Goal: Information Seeking & Learning: Find specific fact

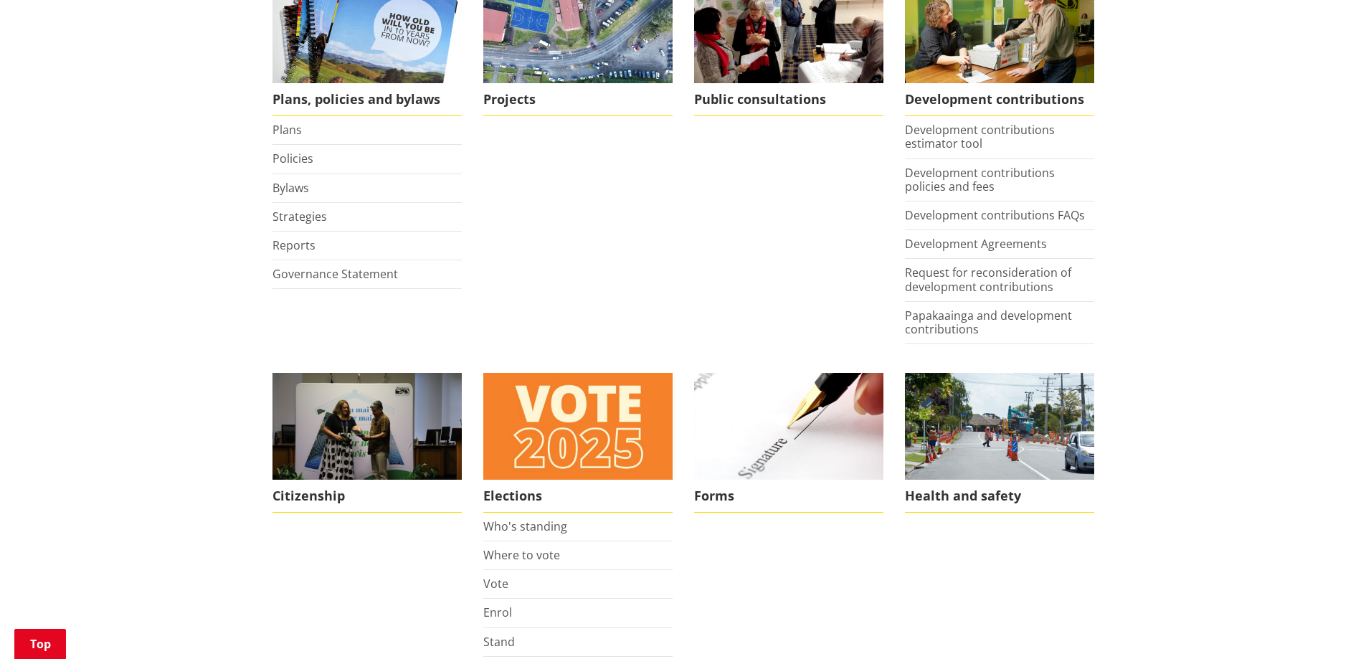
scroll to position [484, 0]
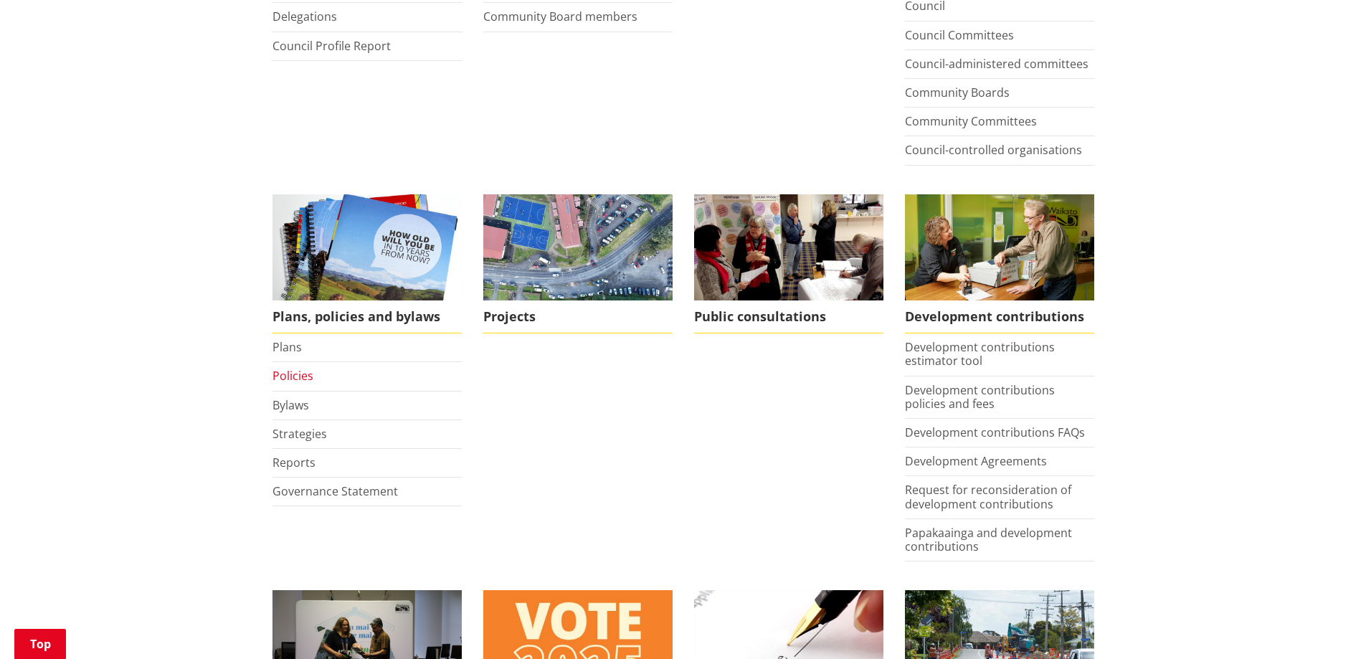
click at [295, 375] on link "Policies" at bounding box center [293, 376] width 41 height 16
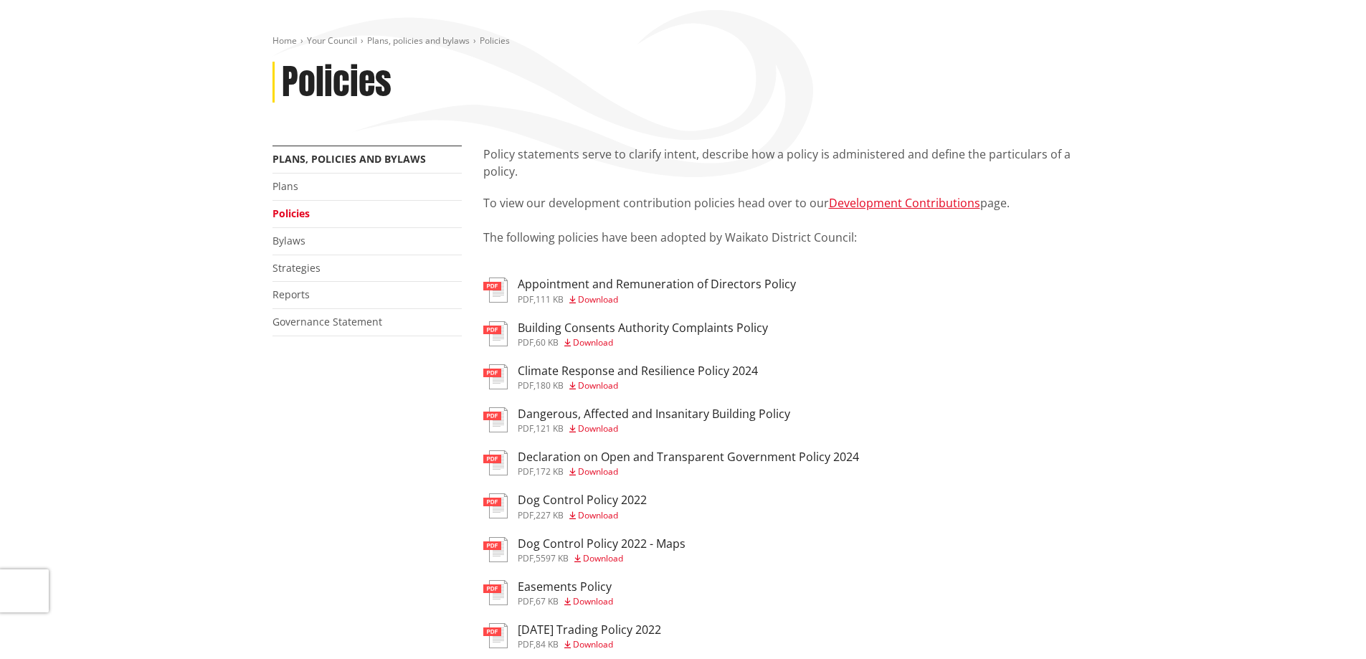
scroll to position [143, 0]
click at [287, 242] on link "Bylaws" at bounding box center [289, 242] width 33 height 14
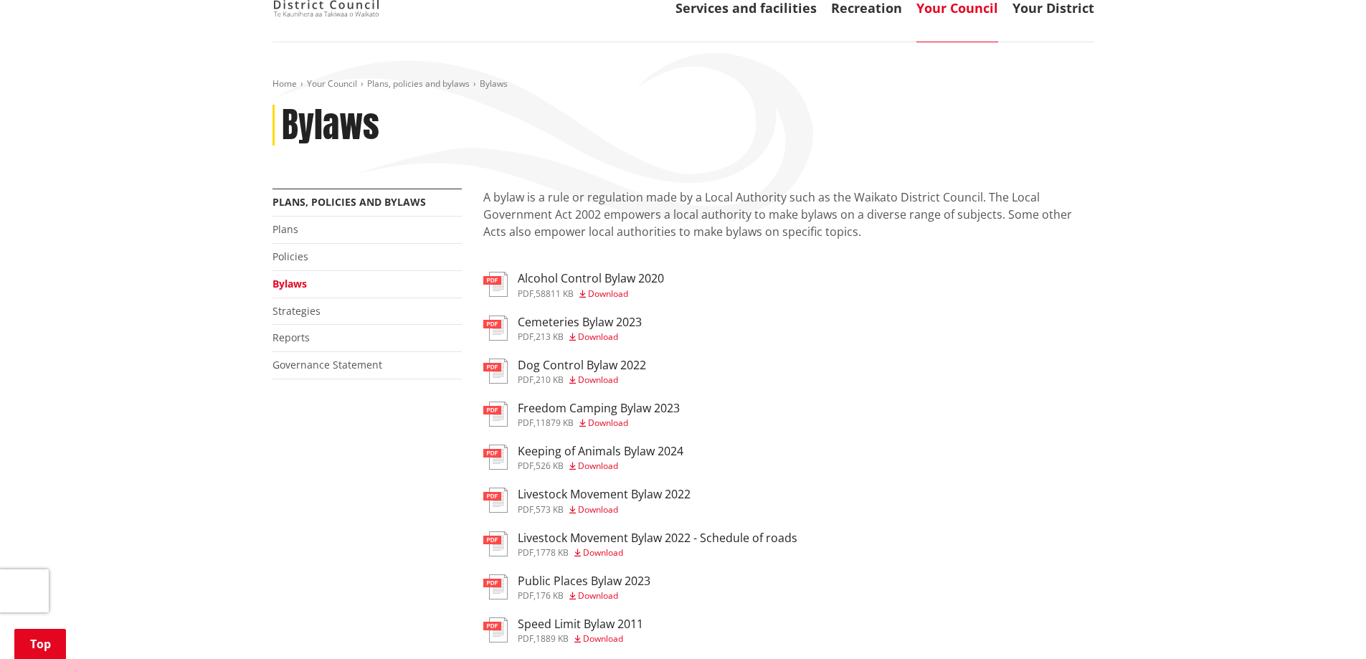
scroll to position [90, 0]
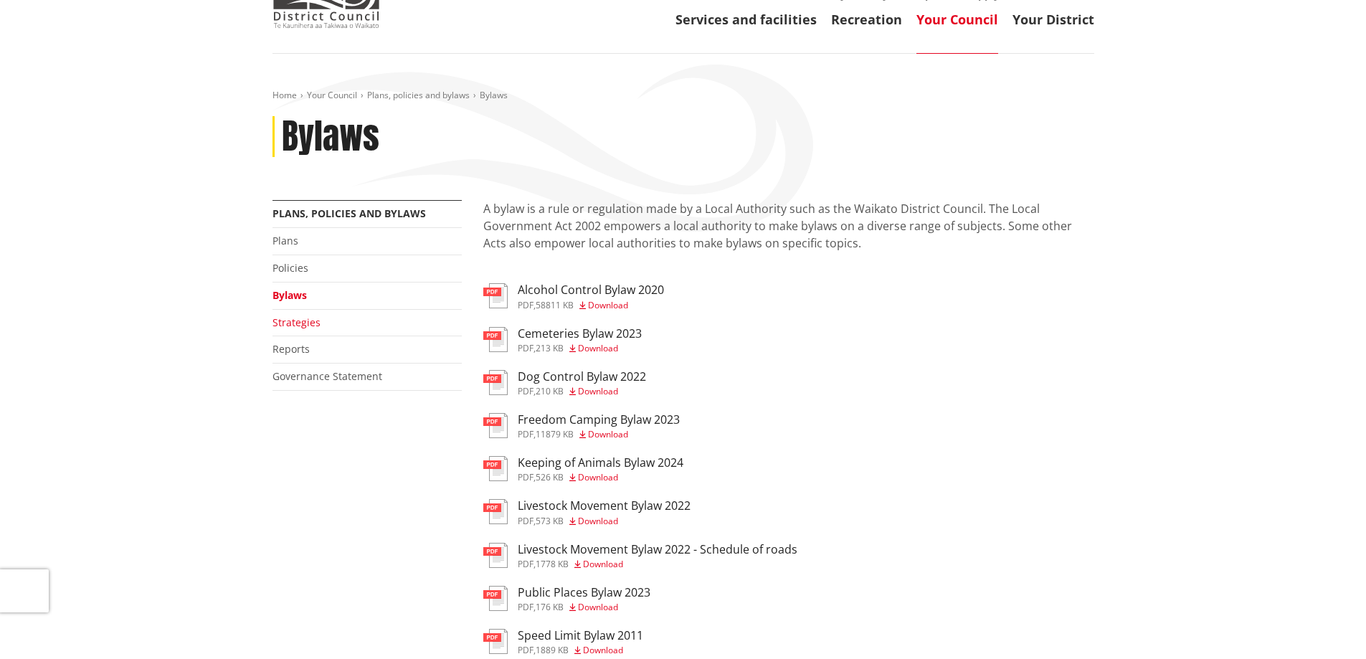
click at [291, 323] on link "Strategies" at bounding box center [297, 323] width 48 height 14
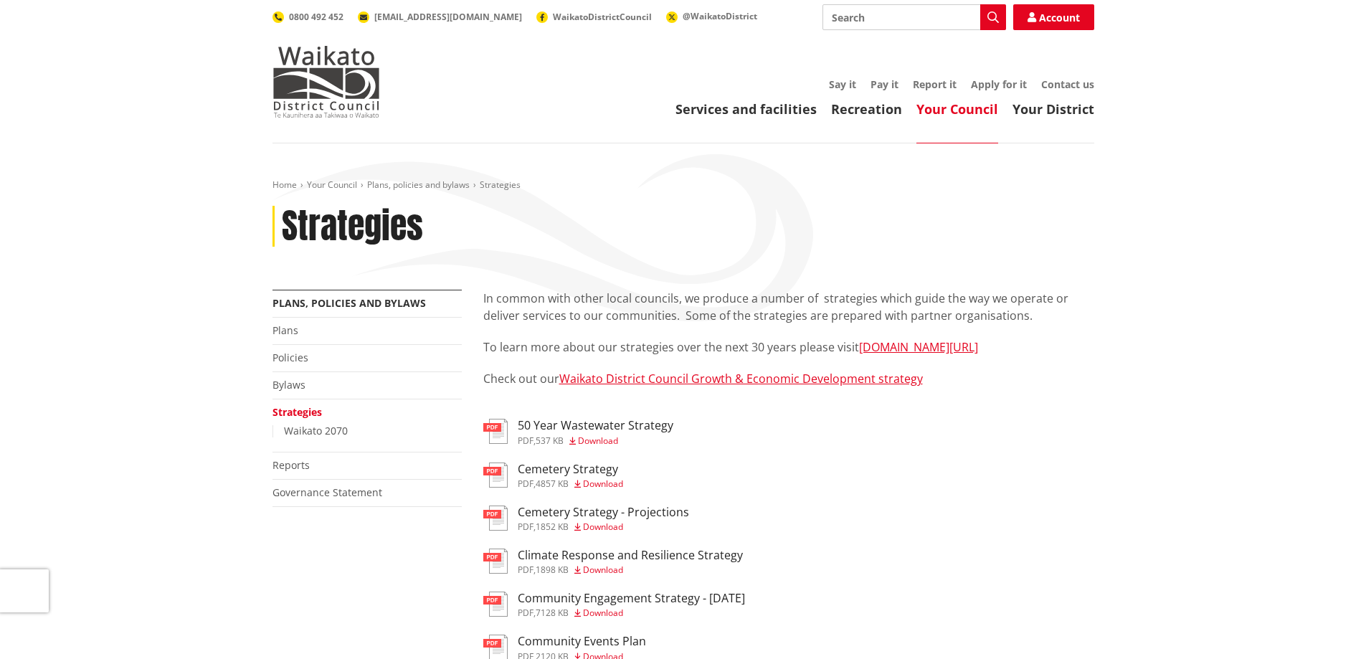
click at [851, 16] on input "Search" at bounding box center [915, 17] width 184 height 26
type input "tiny home"
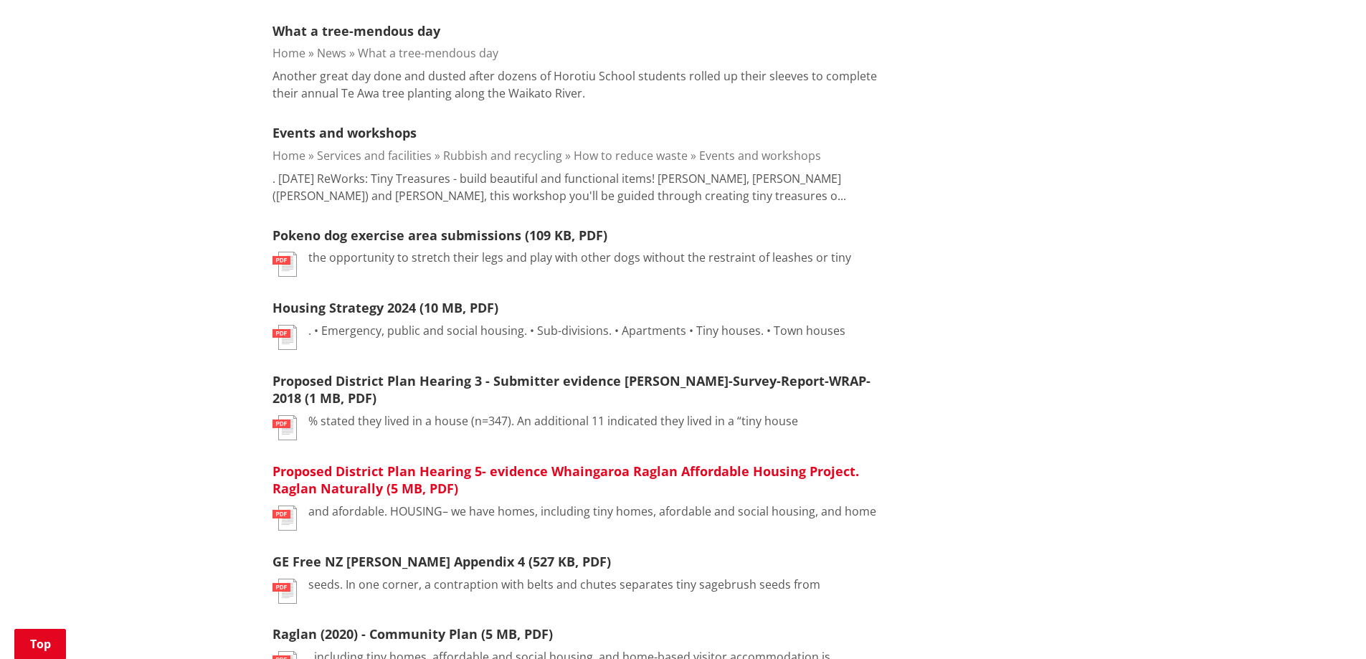
scroll to position [556, 0]
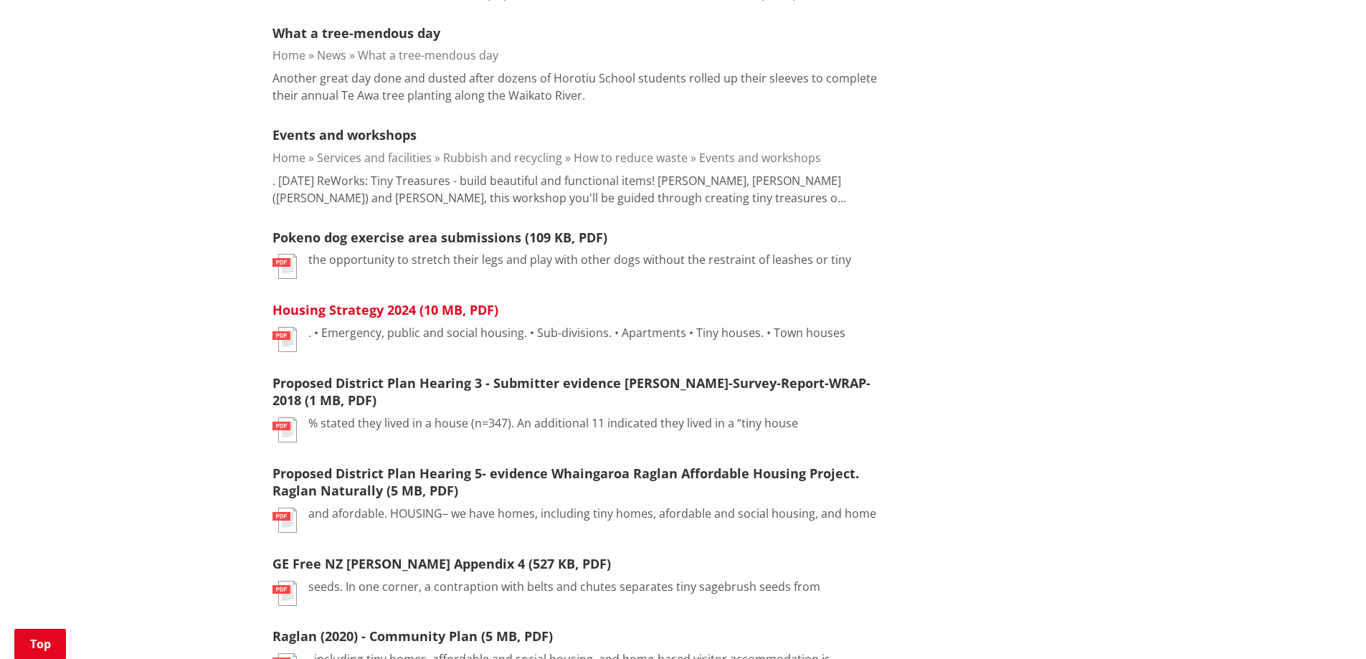
click at [403, 308] on link "Housing Strategy 2024 (10 MB, PDF)" at bounding box center [386, 309] width 226 height 17
